Goal: Information Seeking & Learning: Learn about a topic

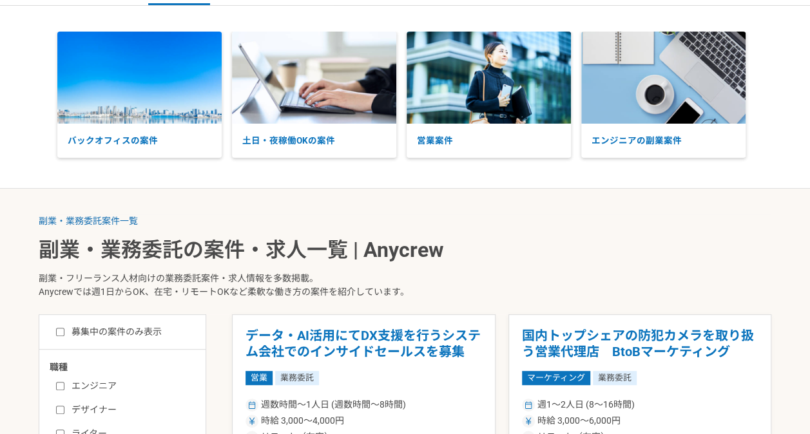
scroll to position [64, 0]
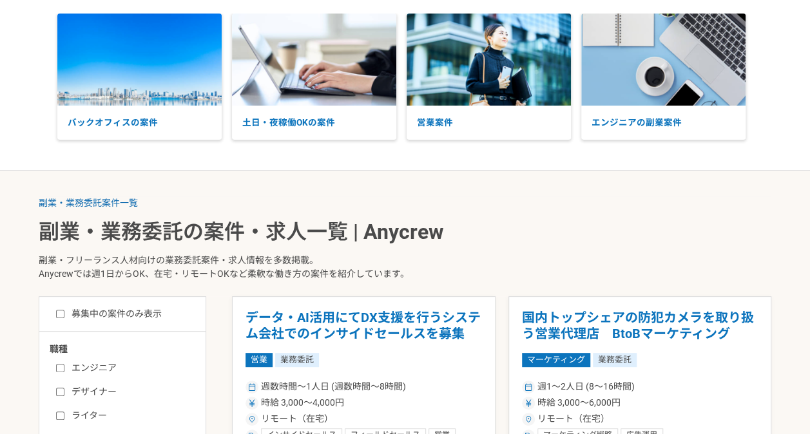
click at [67, 311] on label "募集中の案件のみ表示" at bounding box center [109, 314] width 106 height 14
click at [64, 311] on input "募集中の案件のみ表示" at bounding box center [60, 314] width 8 height 8
checkbox input "true"
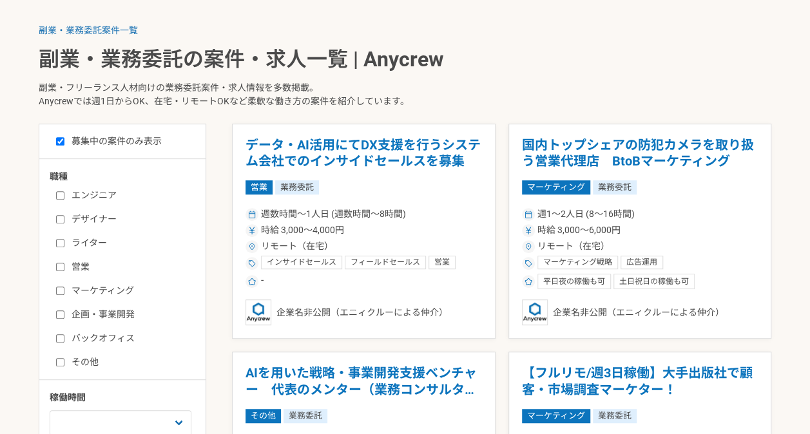
scroll to position [258, 0]
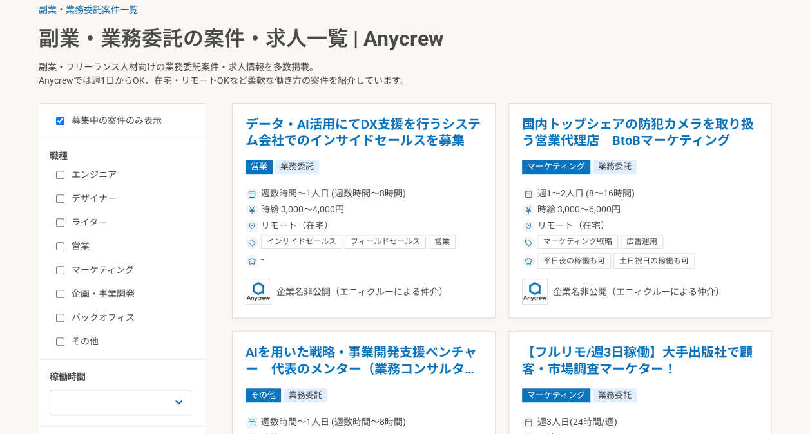
click at [57, 269] on input "マーケティング" at bounding box center [60, 270] width 8 height 8
checkbox input "true"
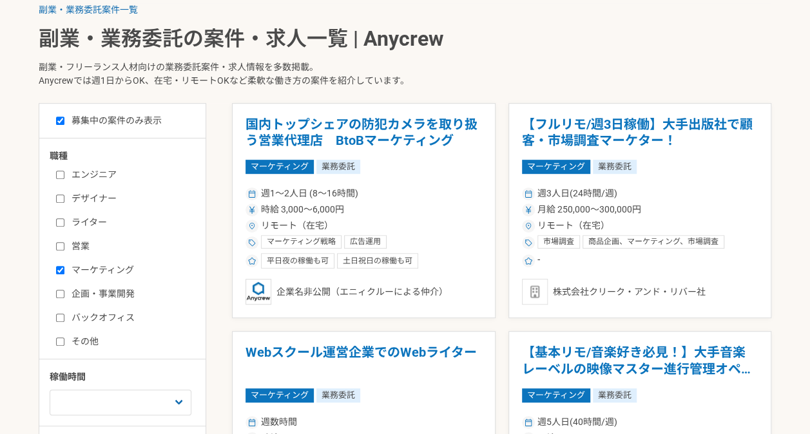
click at [60, 294] on input "企画・事業開発" at bounding box center [60, 294] width 8 height 8
checkbox input "true"
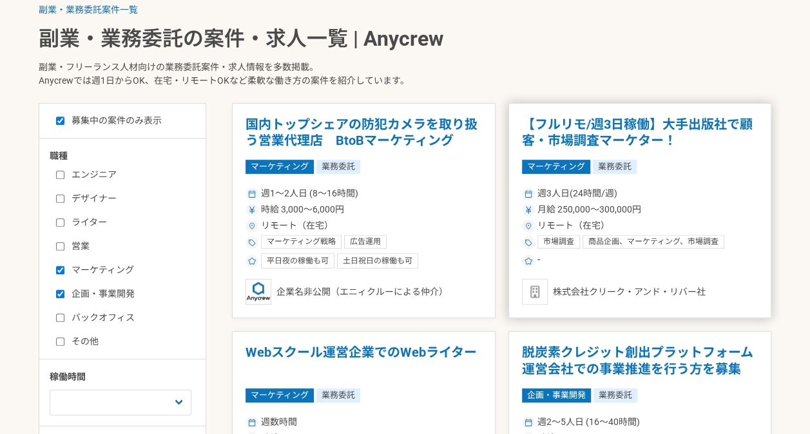
click at [664, 143] on h1 "【フルリモ/週3日稼働】大手出版社で顧客・市場調査マーケター！" at bounding box center [640, 133] width 236 height 33
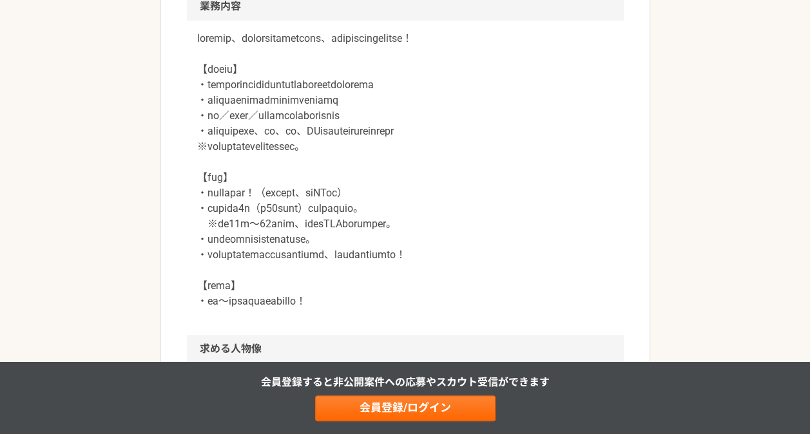
scroll to position [580, 0]
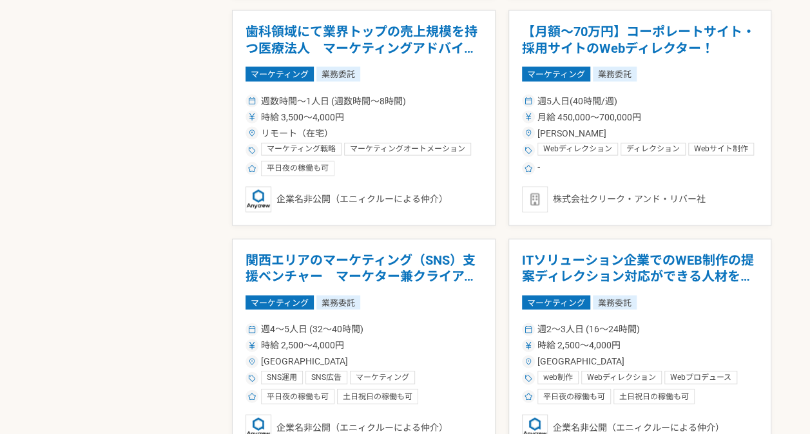
scroll to position [1289, 0]
